Goal: Navigation & Orientation: Find specific page/section

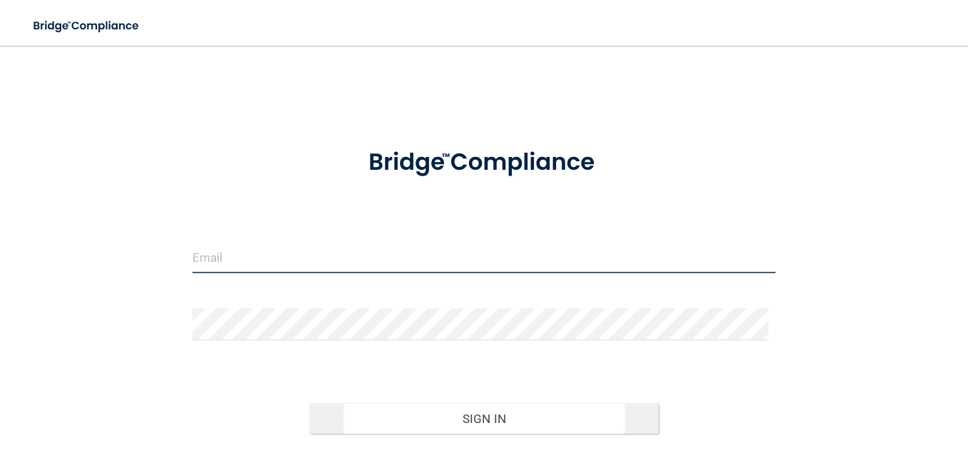
type input "[EMAIL_ADDRESS][DOMAIN_NAME]"
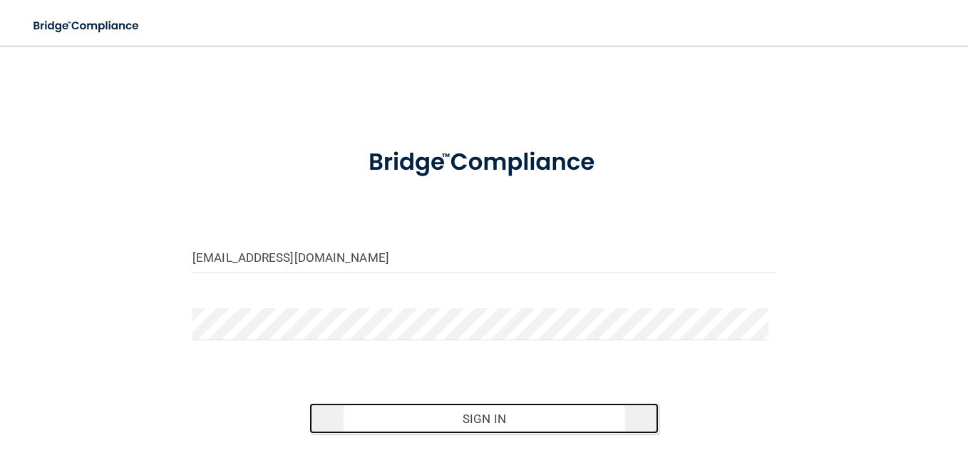
click at [425, 428] on button "Sign In" at bounding box center [484, 418] width 350 height 31
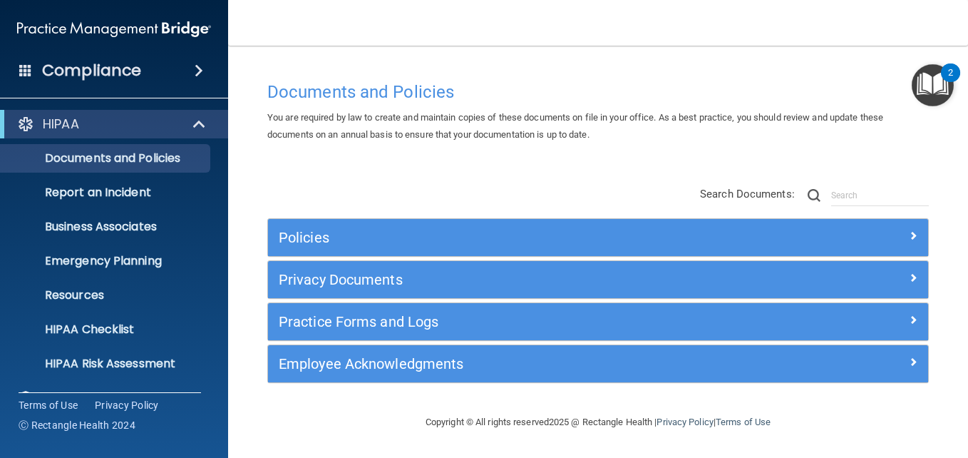
click at [934, 84] on img "Open Resource Center, 2 new notifications" at bounding box center [933, 85] width 42 height 42
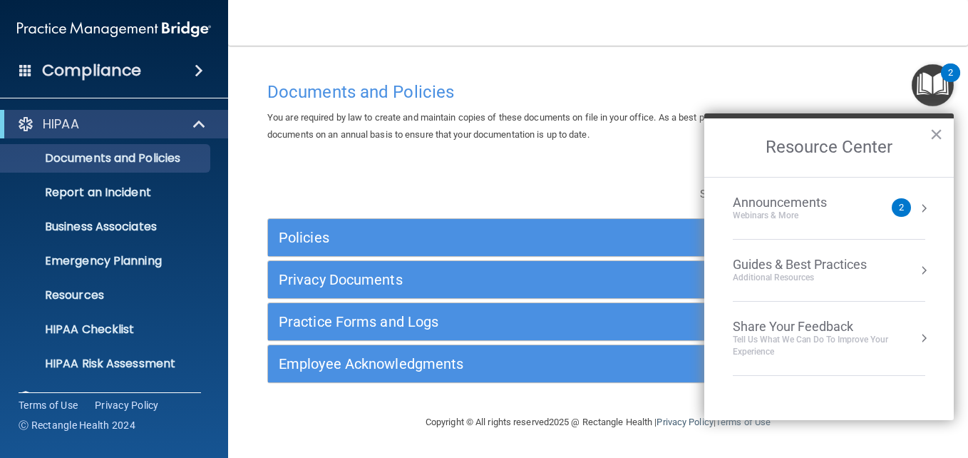
click at [92, 67] on h4 "Compliance" at bounding box center [91, 71] width 99 height 20
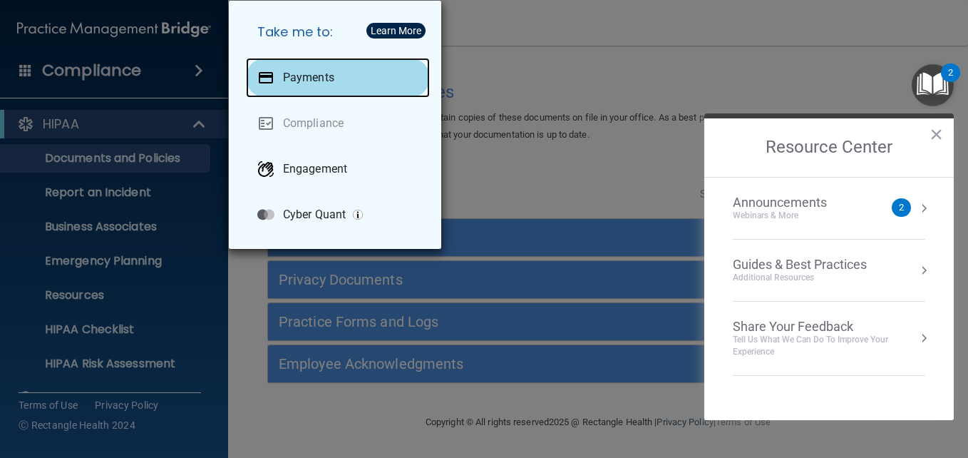
click at [309, 87] on div "Payments" at bounding box center [338, 78] width 184 height 40
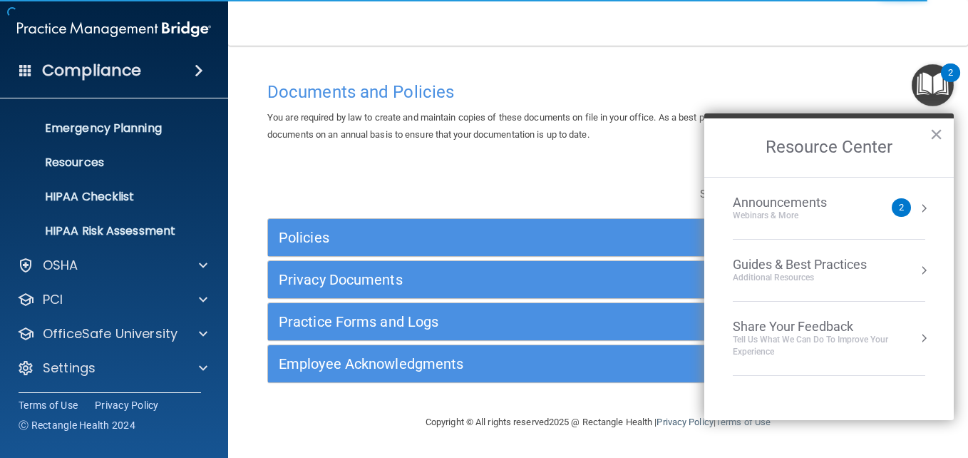
scroll to position [134, 0]
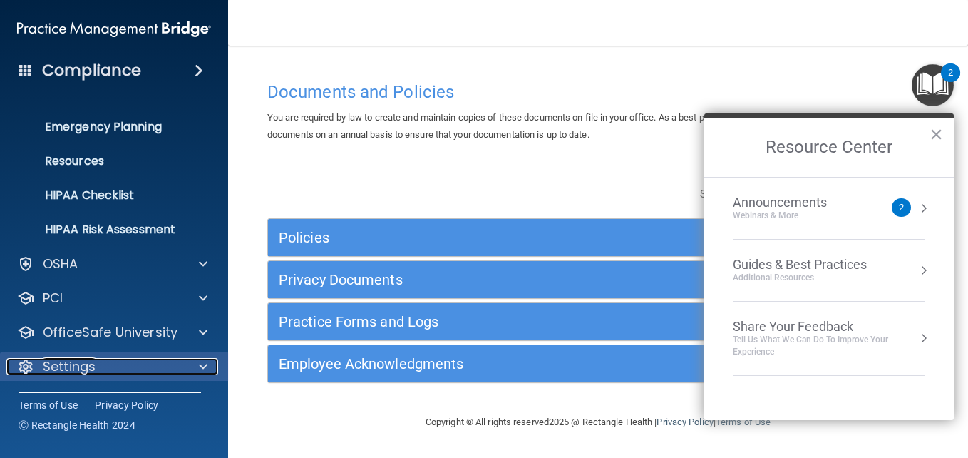
click at [52, 364] on p "Settings" at bounding box center [69, 366] width 53 height 17
click at [203, 365] on span at bounding box center [203, 366] width 9 height 17
click at [72, 362] on p "Settings" at bounding box center [69, 366] width 53 height 17
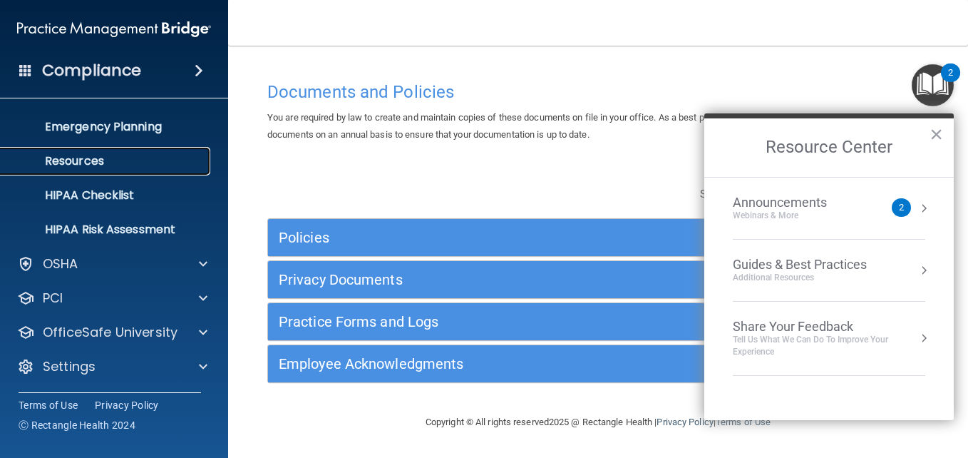
click at [21, 154] on p "Resources" at bounding box center [106, 161] width 195 height 14
